Goal: Task Accomplishment & Management: Manage account settings

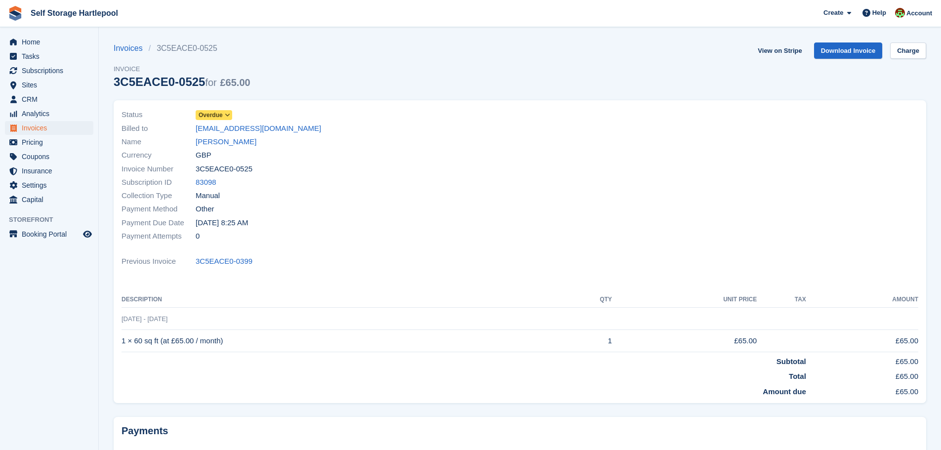
click at [527, 102] on div "Status Overdue Billed to admin@limetechengineering.co.uk Name Laura Mciver Curr…" at bounding box center [520, 251] width 812 height 303
click at [33, 39] on span "Home" at bounding box center [51, 42] width 59 height 14
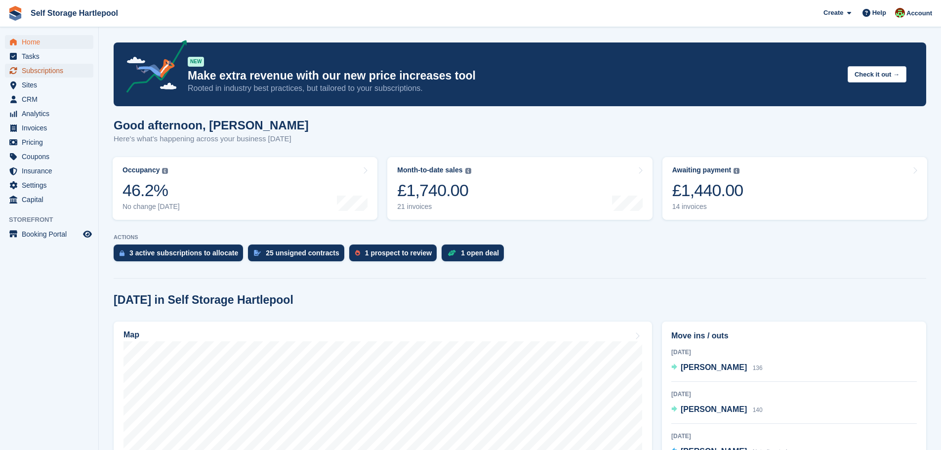
click at [45, 67] on span "Subscriptions" at bounding box center [51, 71] width 59 height 14
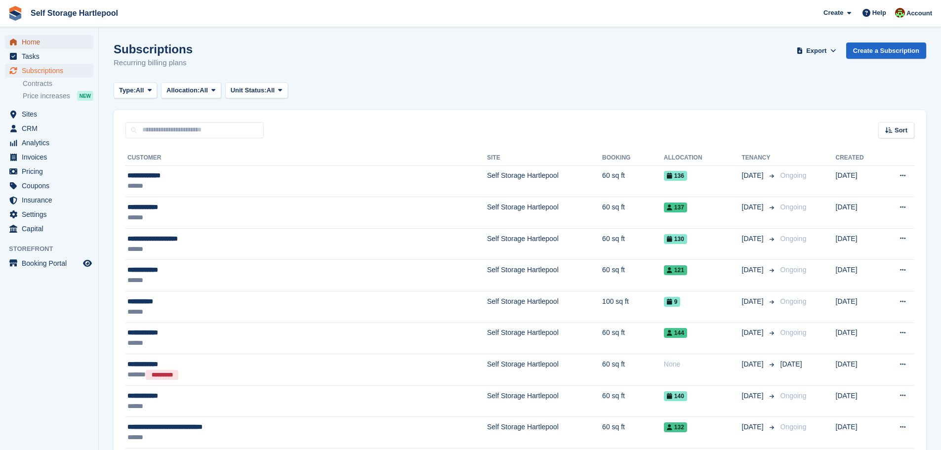
click at [36, 46] on span "Home" at bounding box center [51, 42] width 59 height 14
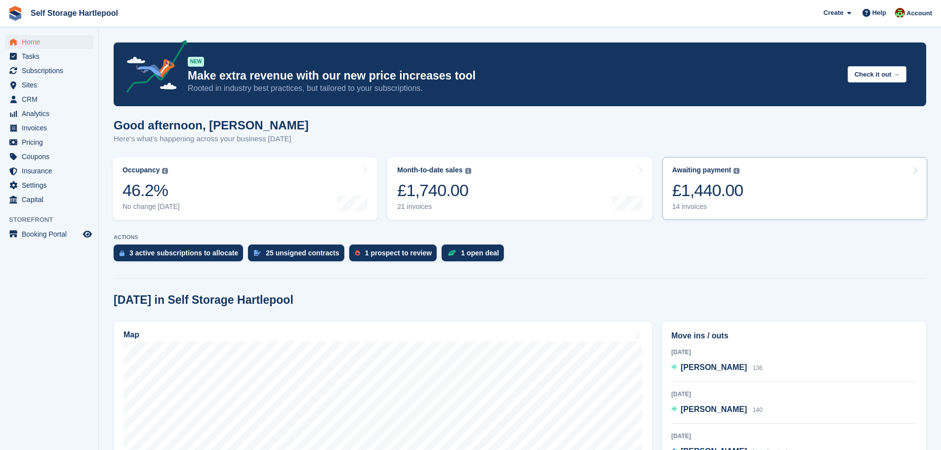
click at [717, 197] on div "£1,440.00" at bounding box center [707, 190] width 71 height 20
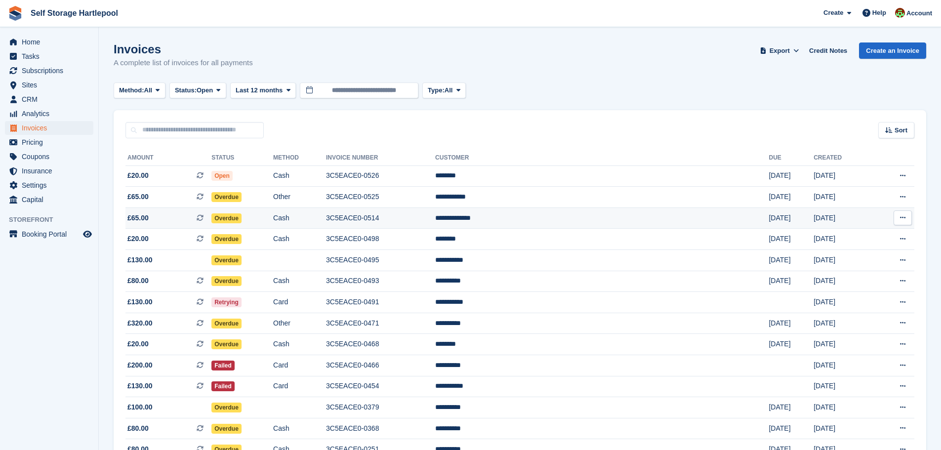
click at [273, 162] on th "Status" at bounding box center [242, 158] width 62 height 16
